Goal: Transaction & Acquisition: Purchase product/service

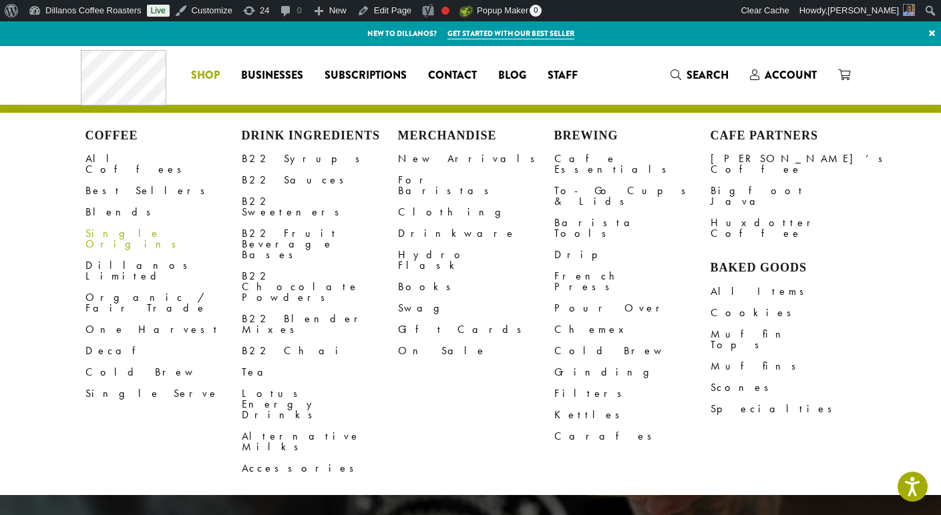
click at [110, 223] on link "Single Origins" at bounding box center [163, 239] width 156 height 32
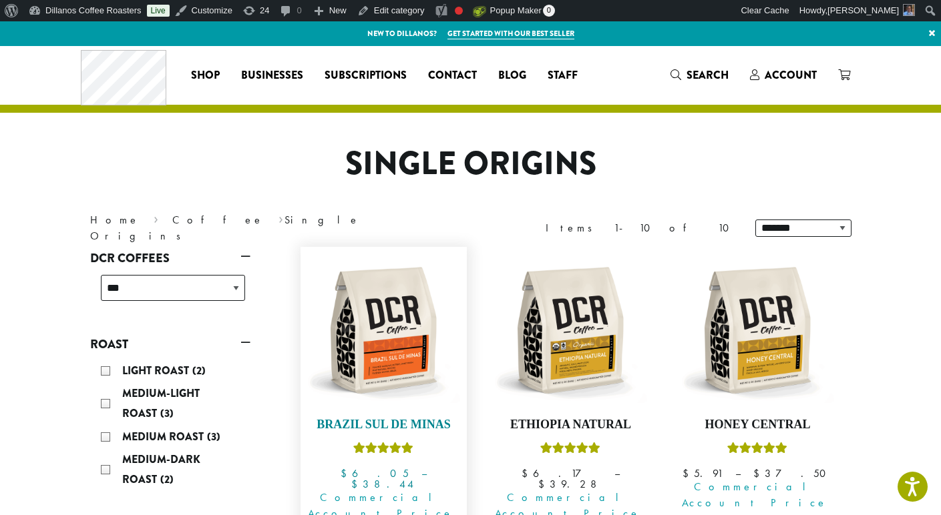
click at [395, 298] on img at bounding box center [383, 331] width 154 height 154
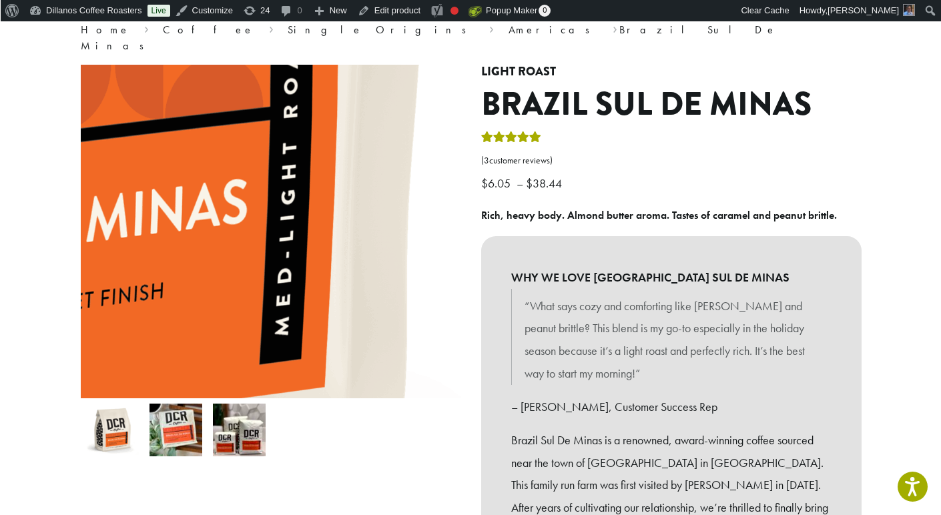
scroll to position [127, 0]
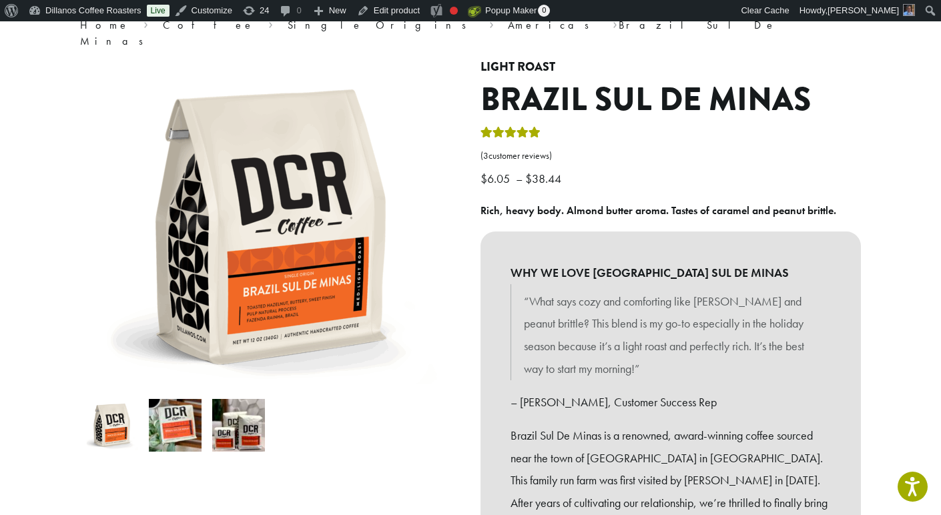
drag, startPoint x: 112, startPoint y: 412, endPoint x: -229, endPoint y: 234, distance: 384.9
drag, startPoint x: 112, startPoint y: 403, endPoint x: -198, endPoint y: 206, distance: 367.9
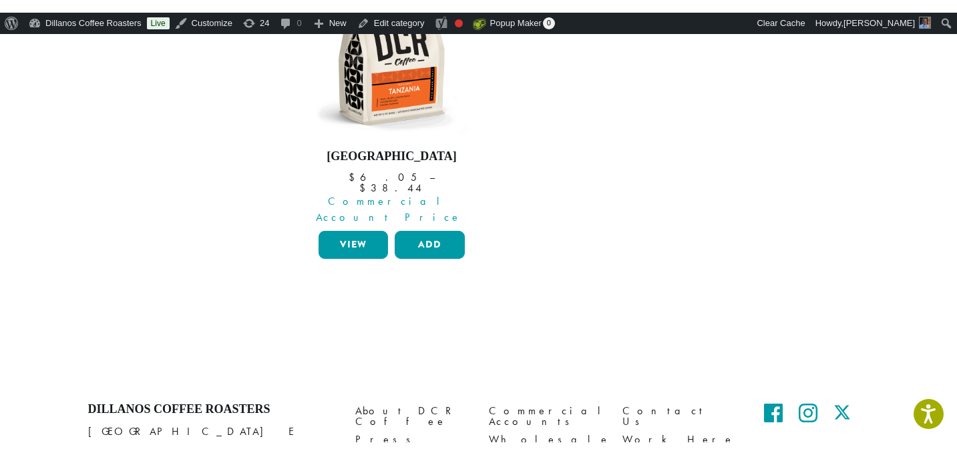
scroll to position [1292, 0]
